Goal: Information Seeking & Learning: Learn about a topic

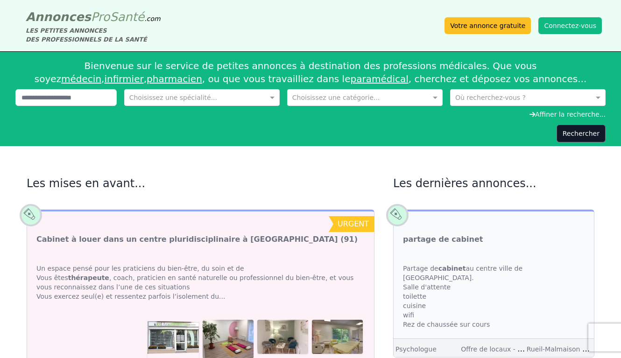
click at [188, 101] on div "Choisissez une spécialité..." at bounding box center [173, 97] width 88 height 9
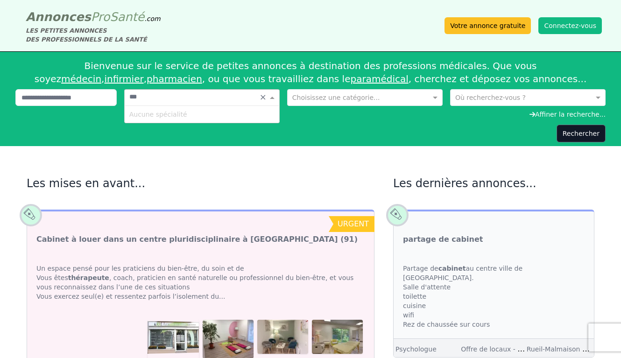
type input "**"
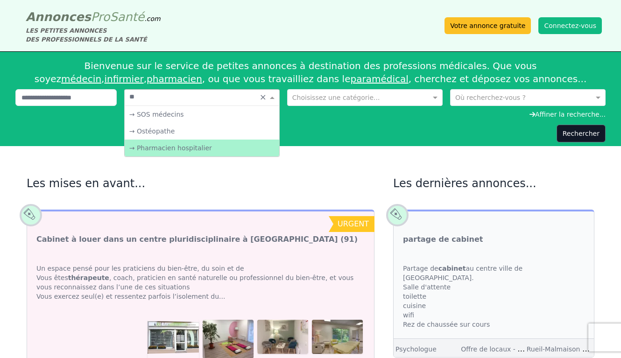
click at [144, 131] on div "→ Ostéopathe" at bounding box center [202, 131] width 155 height 17
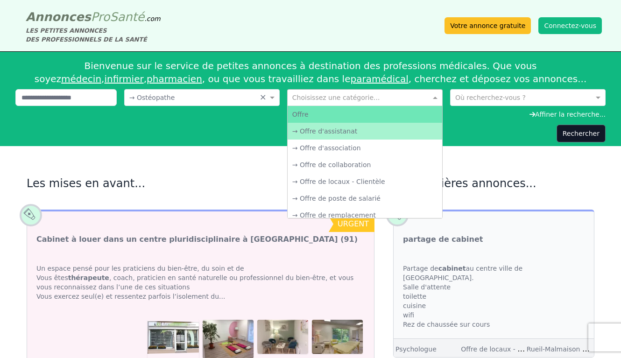
click at [332, 99] on input "text" at bounding box center [355, 96] width 127 height 9
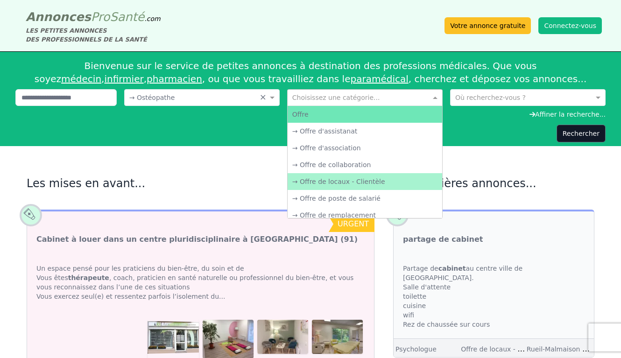
click at [344, 179] on div "→ Offre de locaux - Clientèle" at bounding box center [365, 181] width 155 height 17
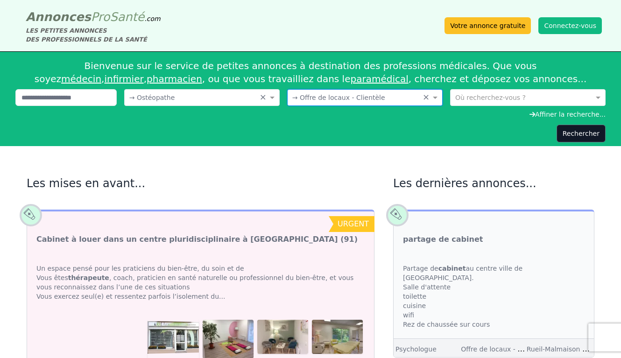
click at [485, 80] on div "Bienvenue sur le service de petites annonces à destination des professions médi…" at bounding box center [310, 73] width 590 height 34
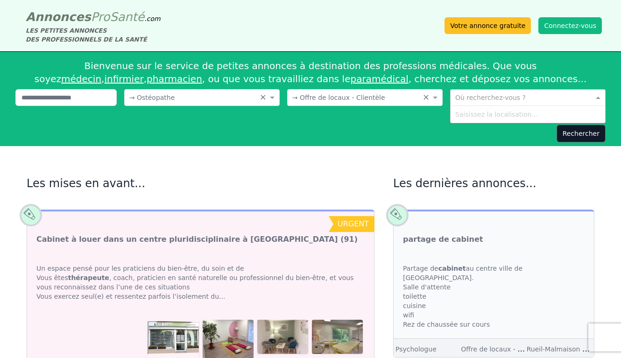
click at [477, 98] on input "text" at bounding box center [518, 96] width 127 height 9
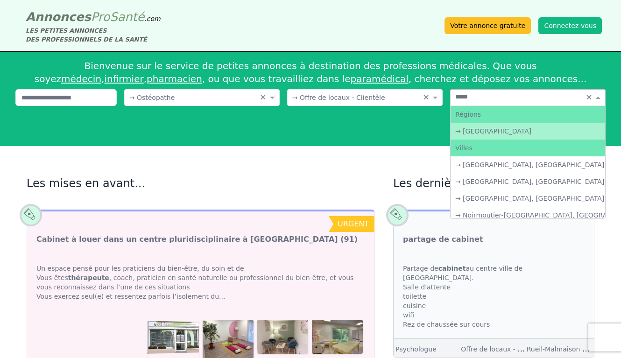
type input "******"
click at [474, 128] on div "→ [GEOGRAPHIC_DATA]" at bounding box center [528, 131] width 155 height 17
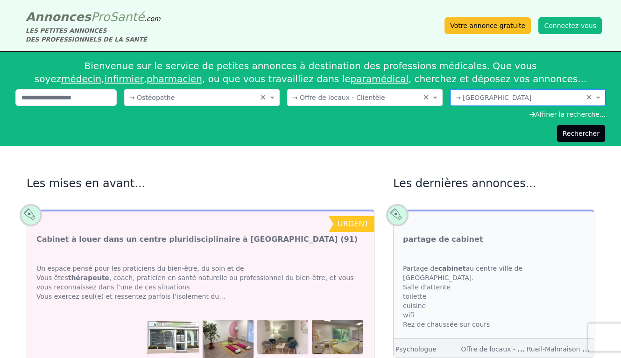
click at [577, 136] on button "Rechercher" at bounding box center [581, 134] width 49 height 18
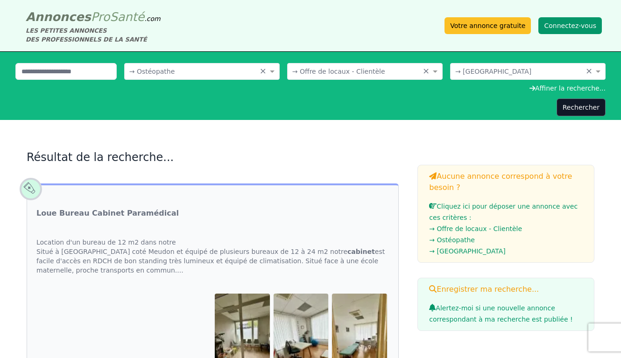
click at [578, 31] on button "Connectez-vous" at bounding box center [569, 25] width 63 height 17
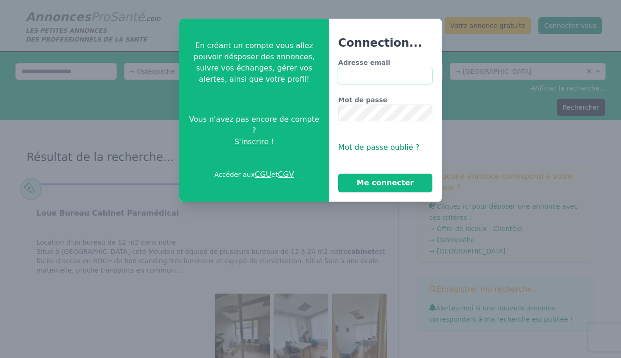
type input "**********"
click at [385, 183] on button "Me connecter" at bounding box center [385, 183] width 94 height 19
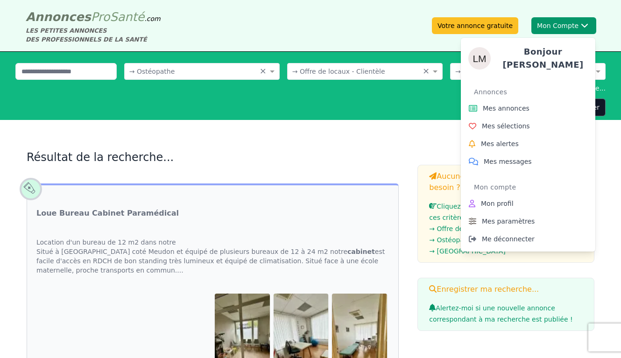
click at [543, 27] on button "Mon Compte Bonjour [PERSON_NAME] annonces Mes sélections Mes alertes Mes messag…" at bounding box center [563, 25] width 65 height 17
click at [487, 163] on link "Mes messages" at bounding box center [528, 162] width 127 height 18
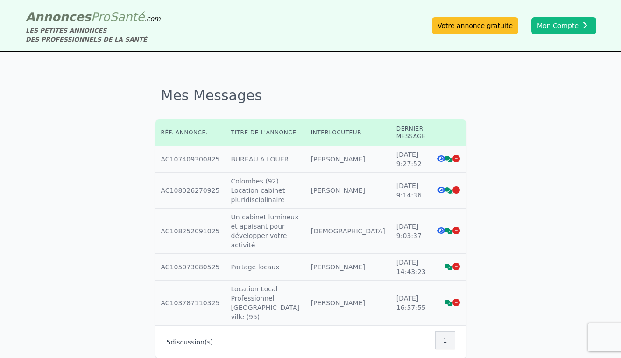
click at [444, 162] on icon at bounding box center [448, 159] width 8 height 7
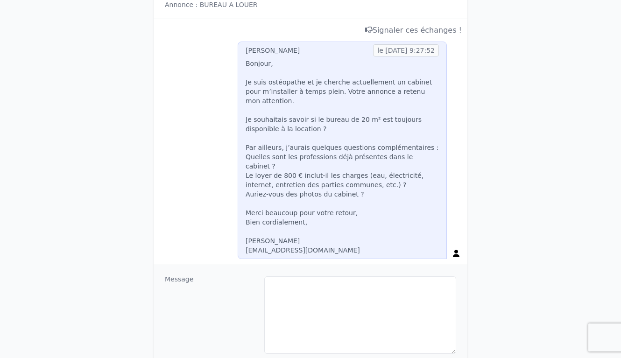
scroll to position [111, 0]
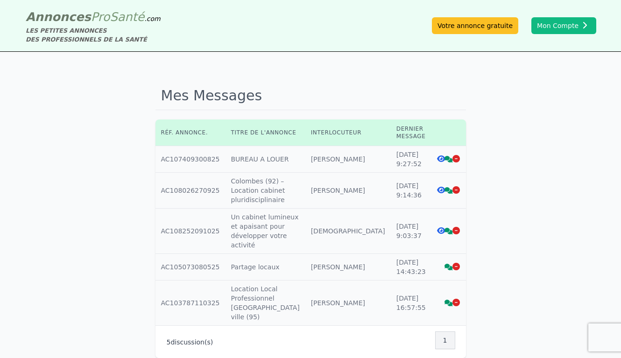
click at [444, 191] on icon at bounding box center [448, 190] width 8 height 7
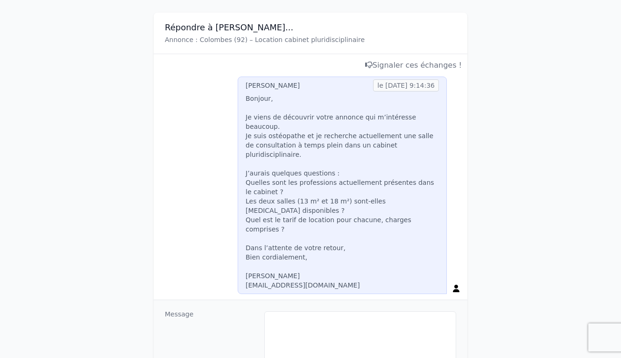
scroll to position [112, 0]
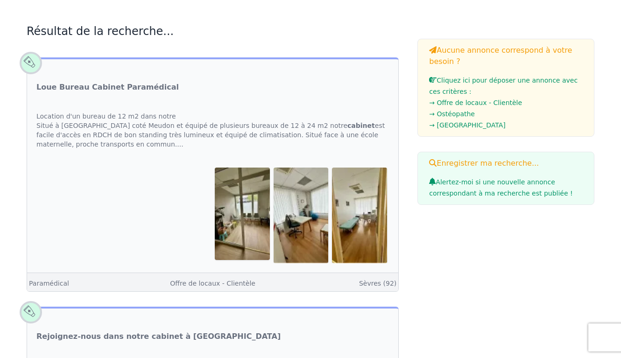
scroll to position [133, 0]
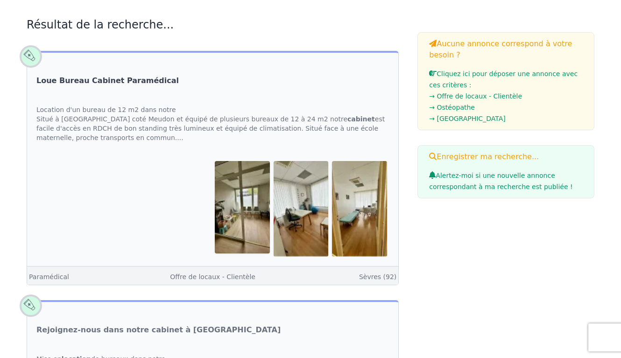
click at [147, 80] on link "Loue Bureau Cabinet Paramédical" at bounding box center [107, 80] width 142 height 11
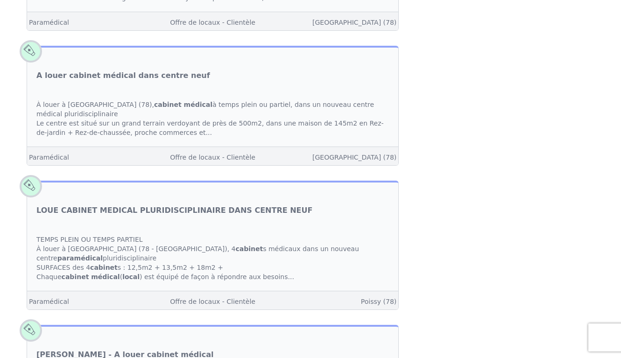
scroll to position [2471, 0]
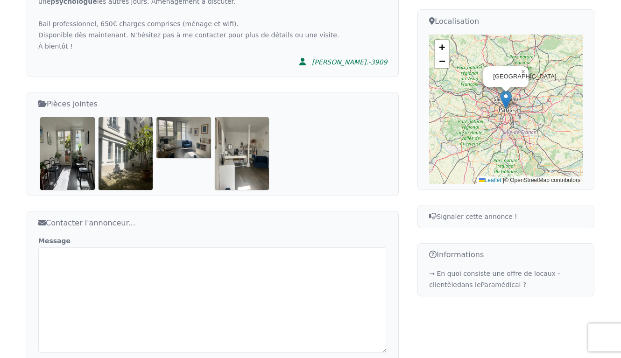
scroll to position [337, 0]
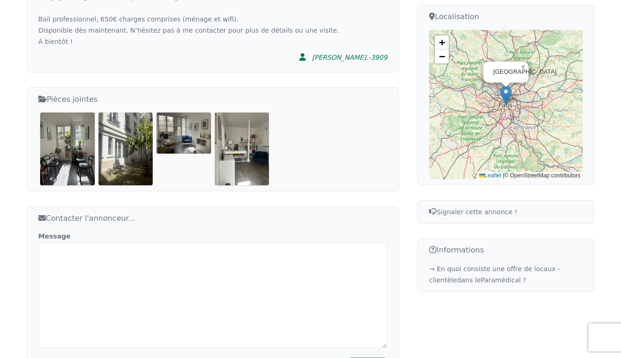
click at [71, 147] on img at bounding box center [67, 149] width 55 height 72
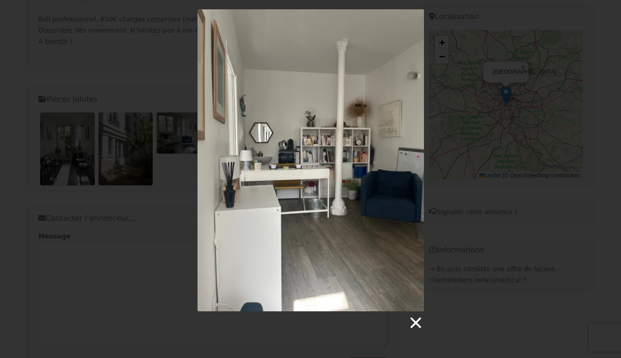
click at [411, 318] on link at bounding box center [415, 323] width 14 height 14
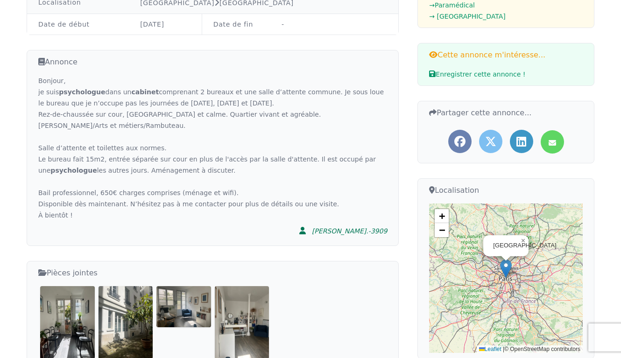
scroll to position [143, 0]
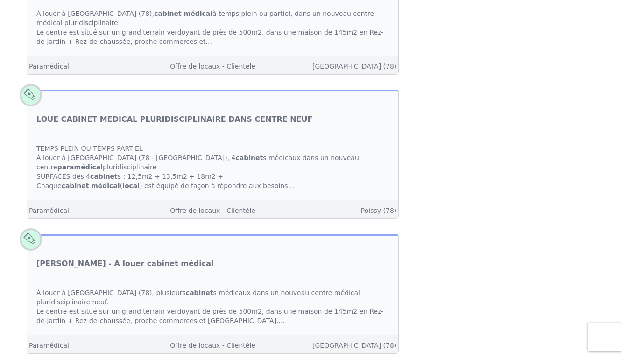
scroll to position [2895, 0]
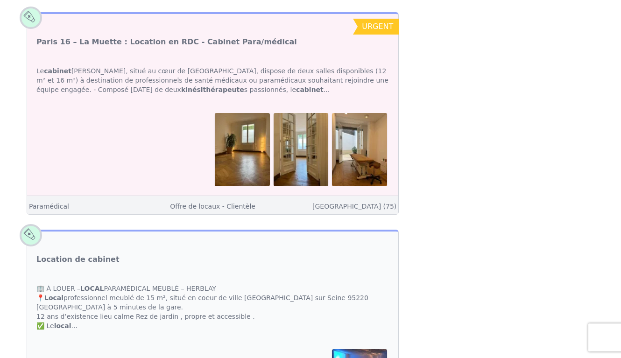
scroll to position [2424, 0]
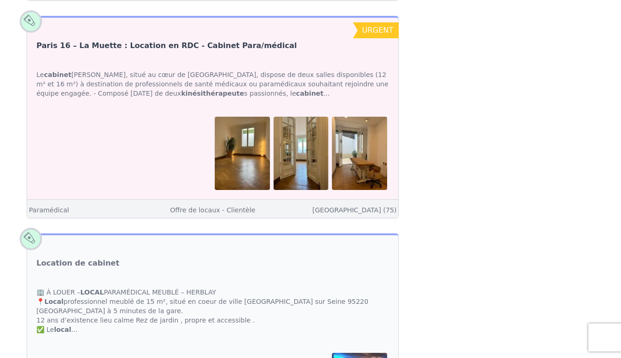
click at [221, 51] on link "Paris 16 – La Muette : Location en RDC - Cabinet Para/médical" at bounding box center [166, 45] width 261 height 11
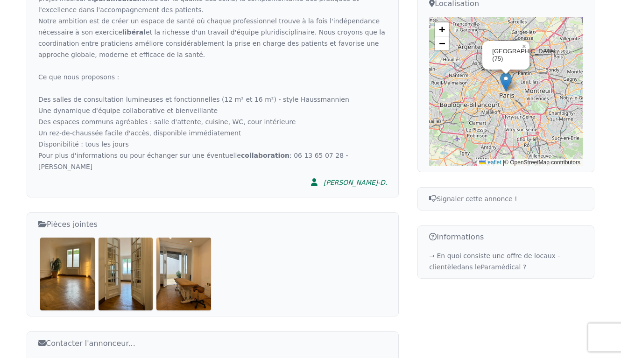
scroll to position [392, 0]
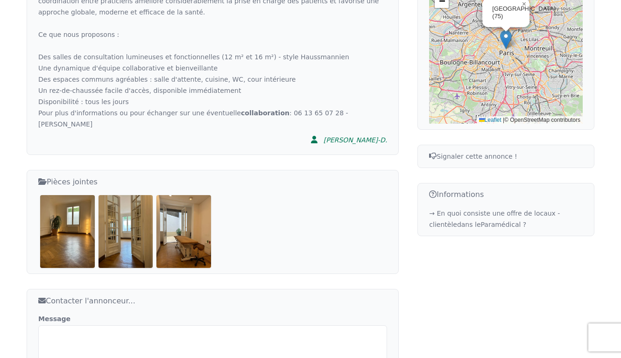
click at [87, 200] on img at bounding box center [67, 231] width 55 height 72
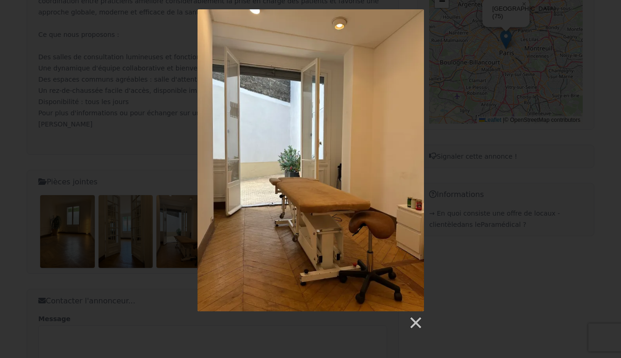
click at [79, 146] on div at bounding box center [310, 169] width 621 height 321
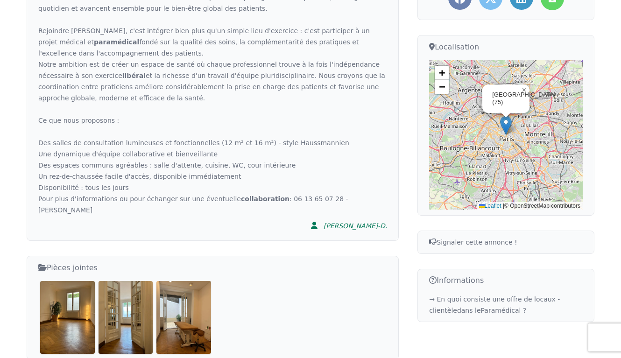
scroll to position [310, 0]
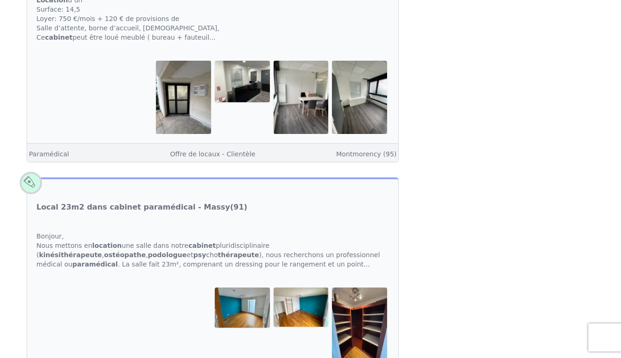
scroll to position [941, 0]
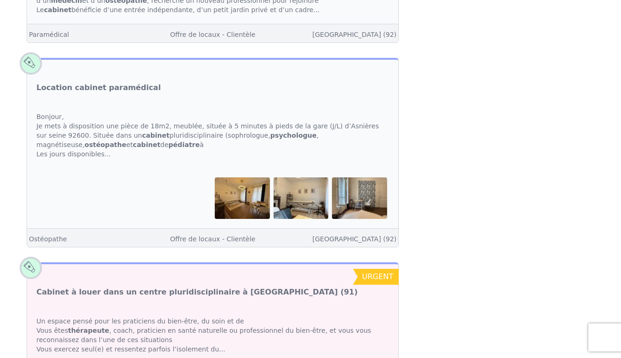
scroll to position [1499, 0]
